Goal: Information Seeking & Learning: Learn about a topic

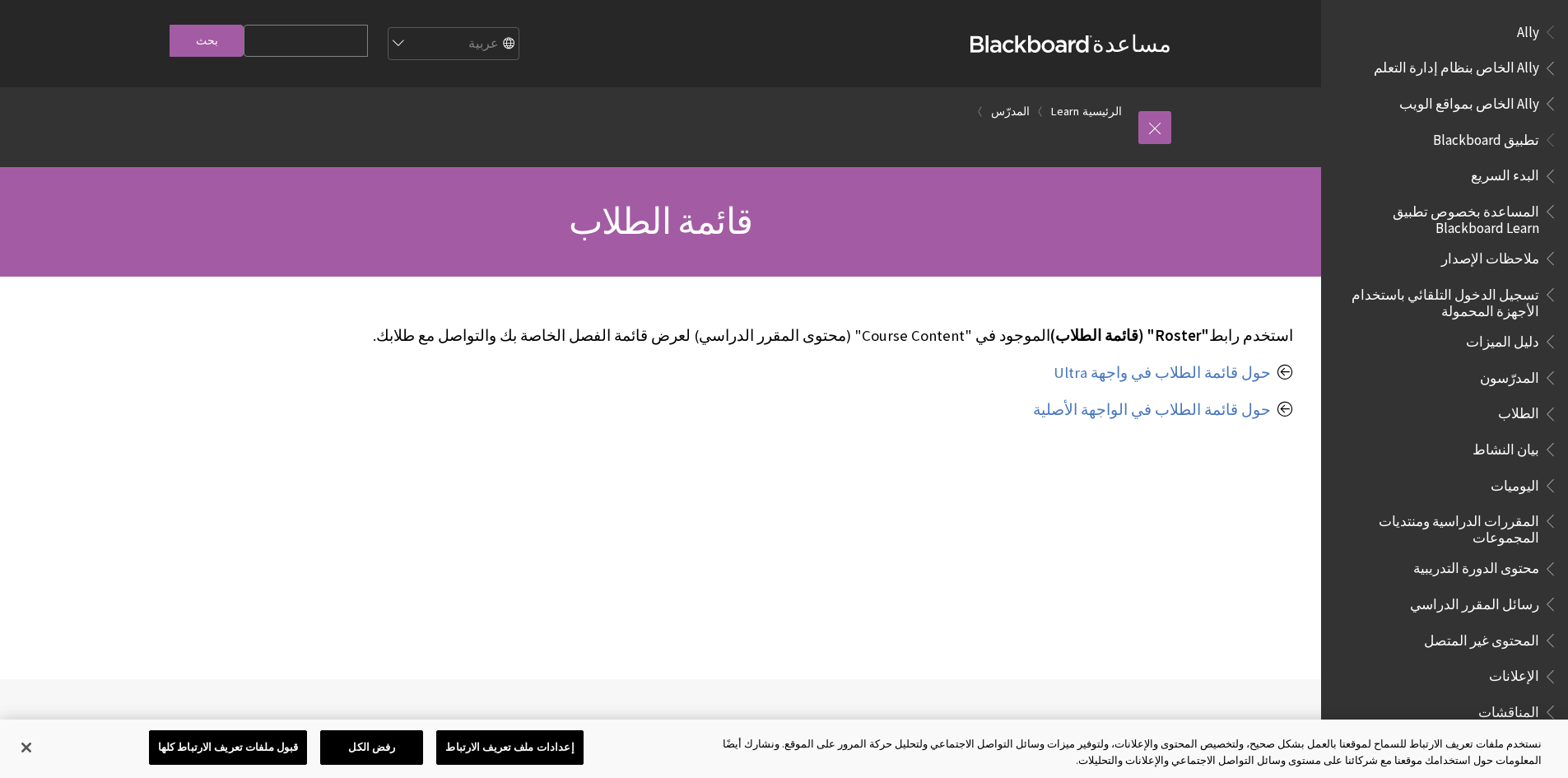
click at [1514, 374] on span "المدرّسون" at bounding box center [1509, 375] width 59 height 22
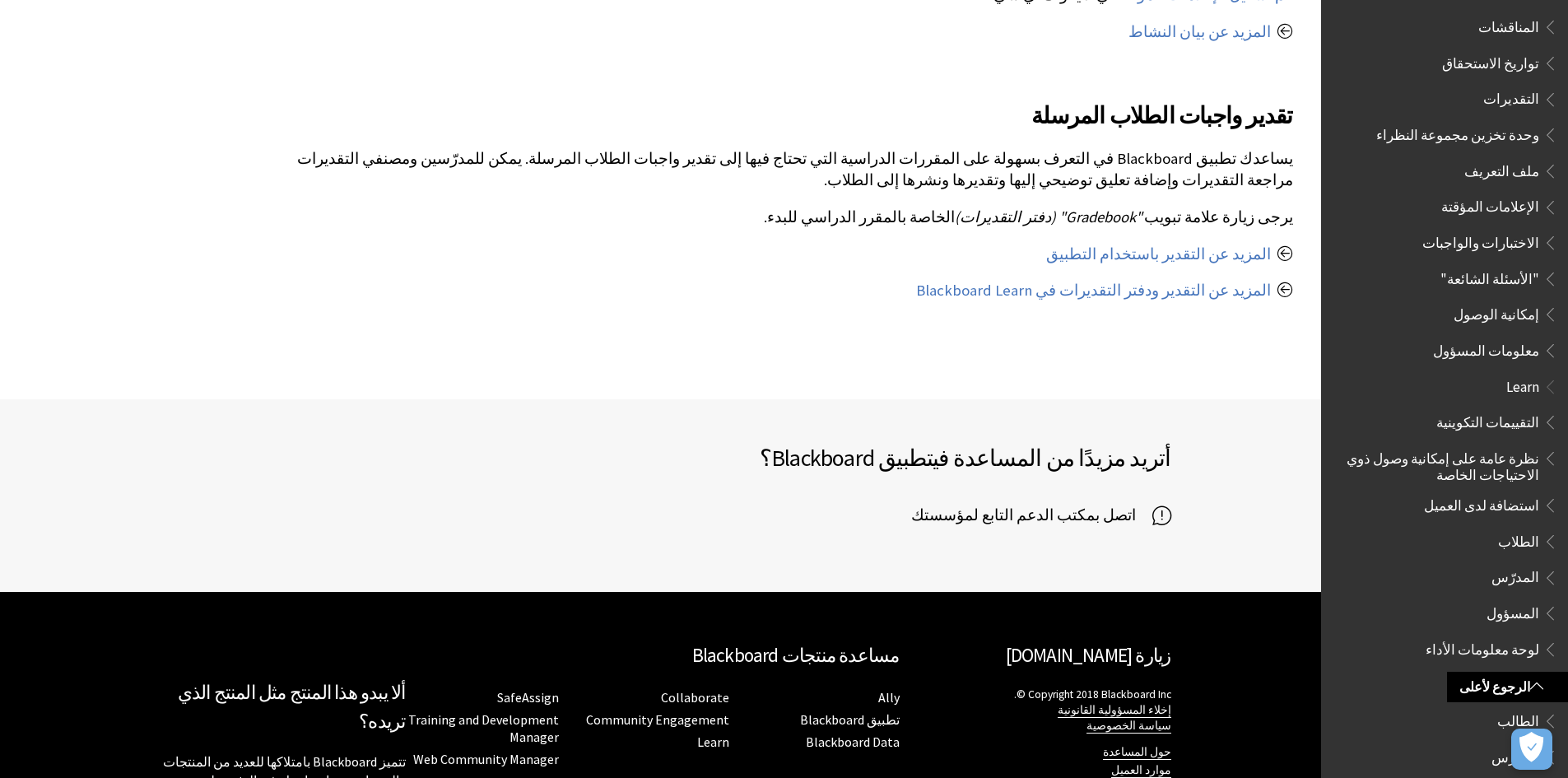
scroll to position [722, 0]
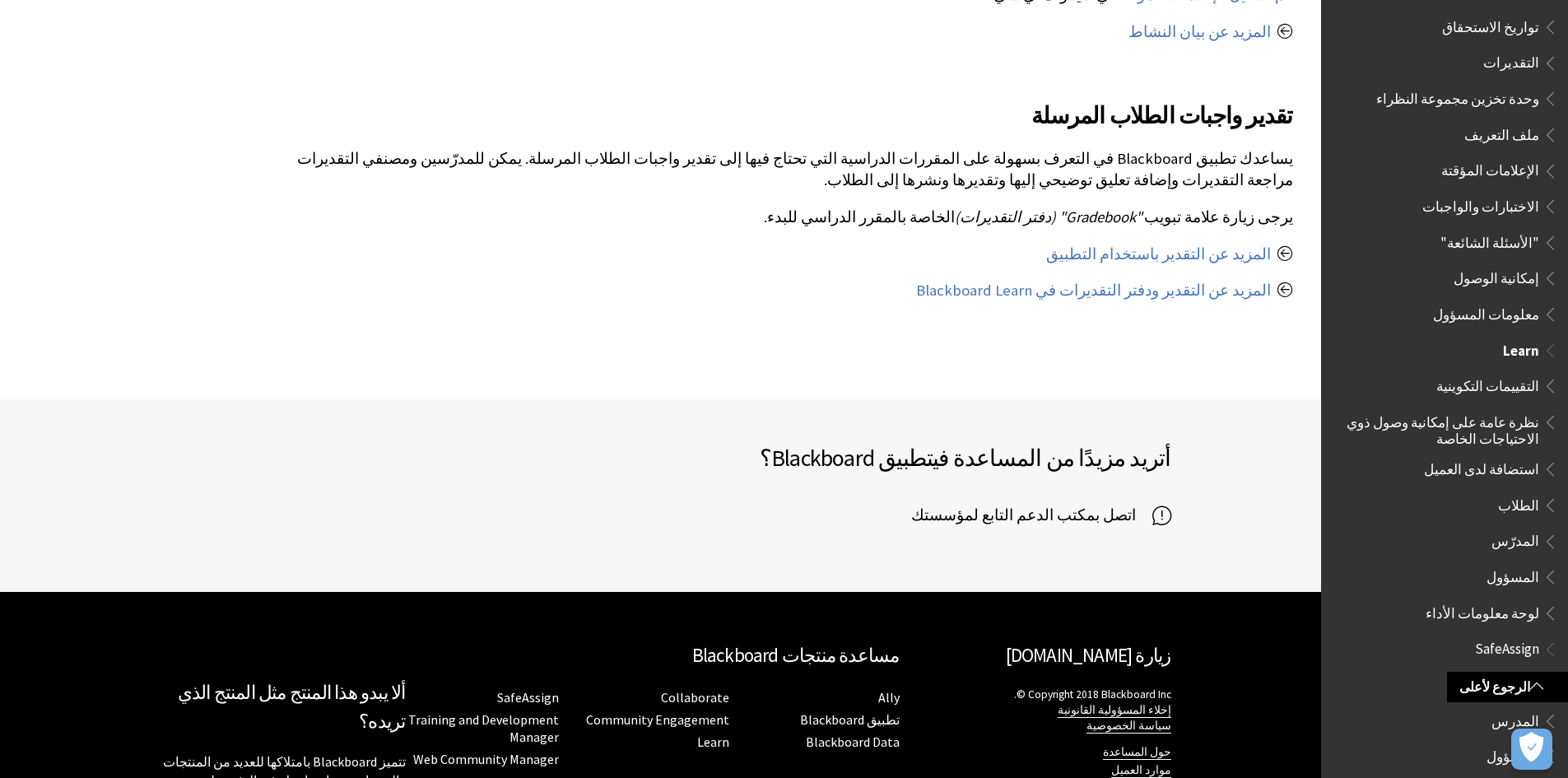
click at [1522, 528] on span "المدرّس" at bounding box center [1516, 539] width 48 height 22
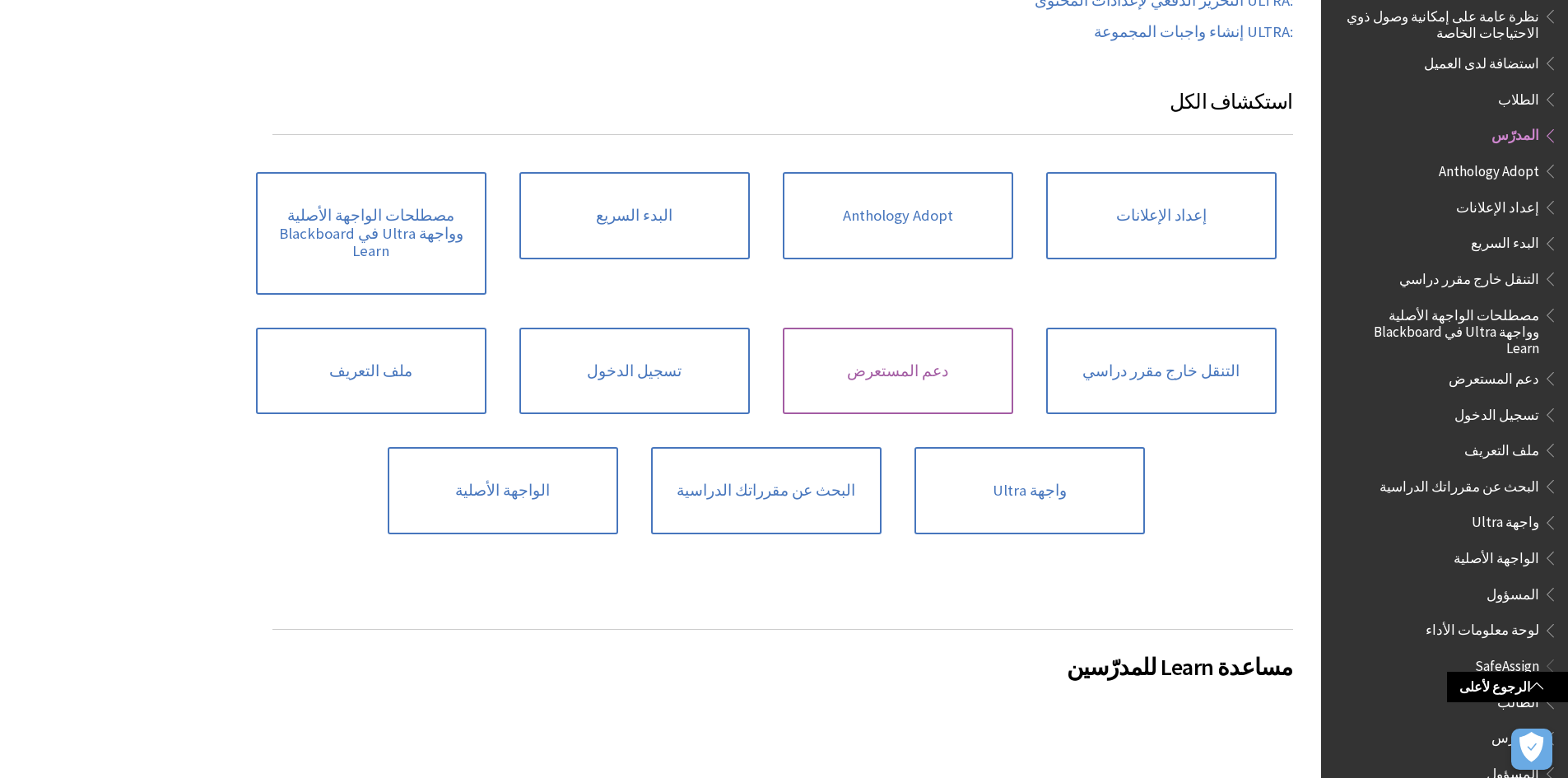
scroll to position [906, 0]
